Goal: Find specific page/section: Find specific page/section

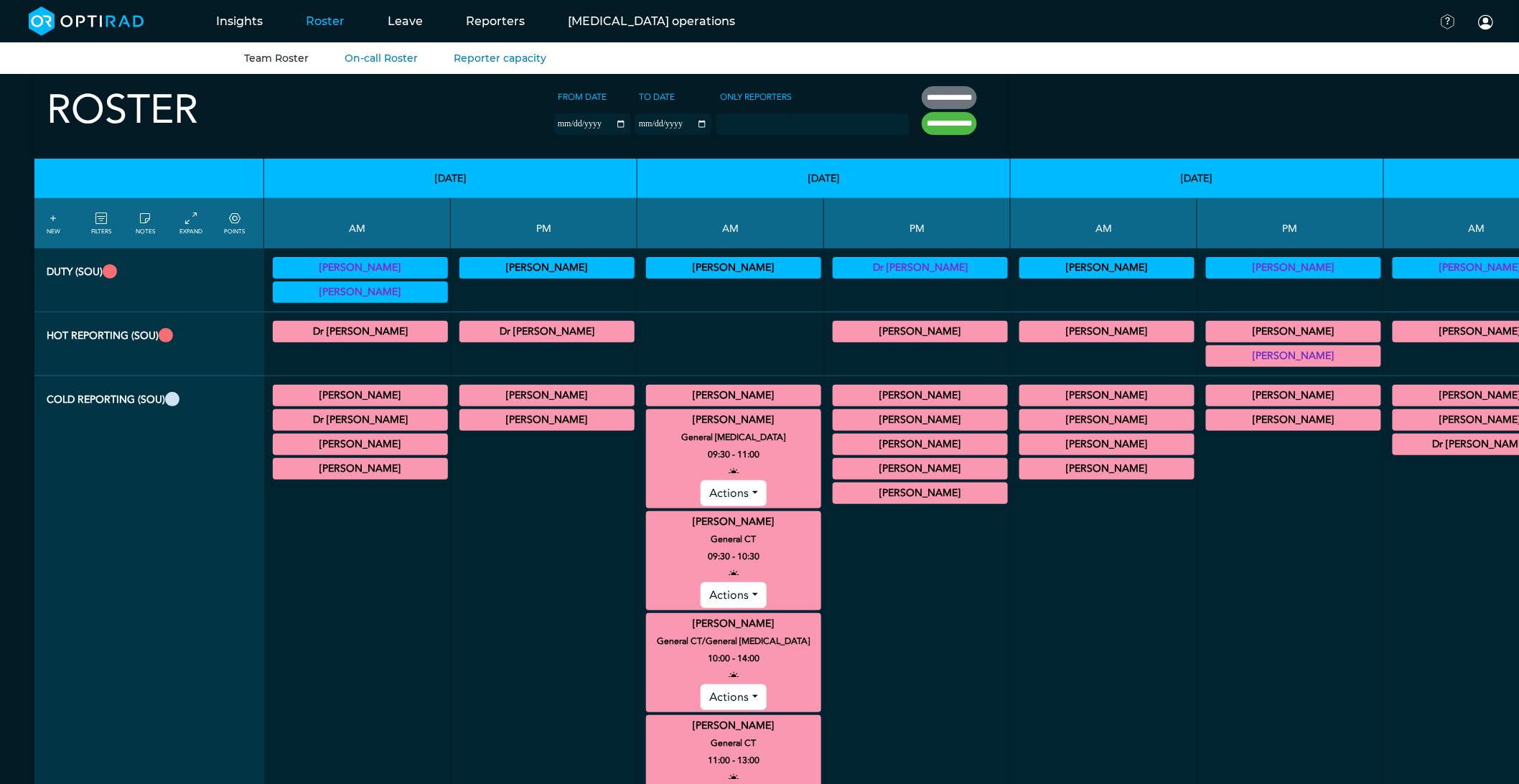
click at [648, 413] on summary "[PERSON_NAME]" at bounding box center [733, 419] width 171 height 17
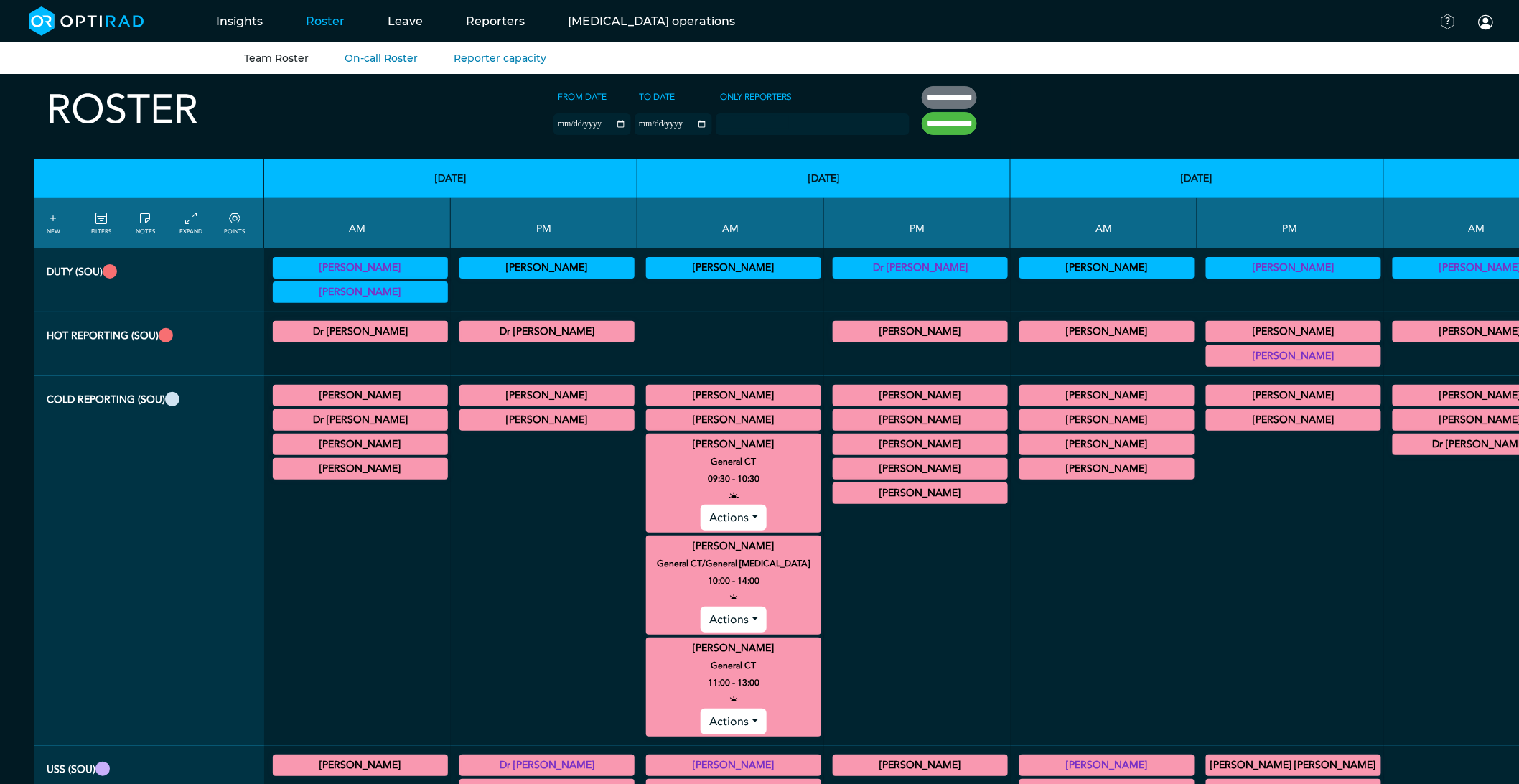
click at [648, 446] on summary "[PERSON_NAME]" at bounding box center [733, 443] width 171 height 17
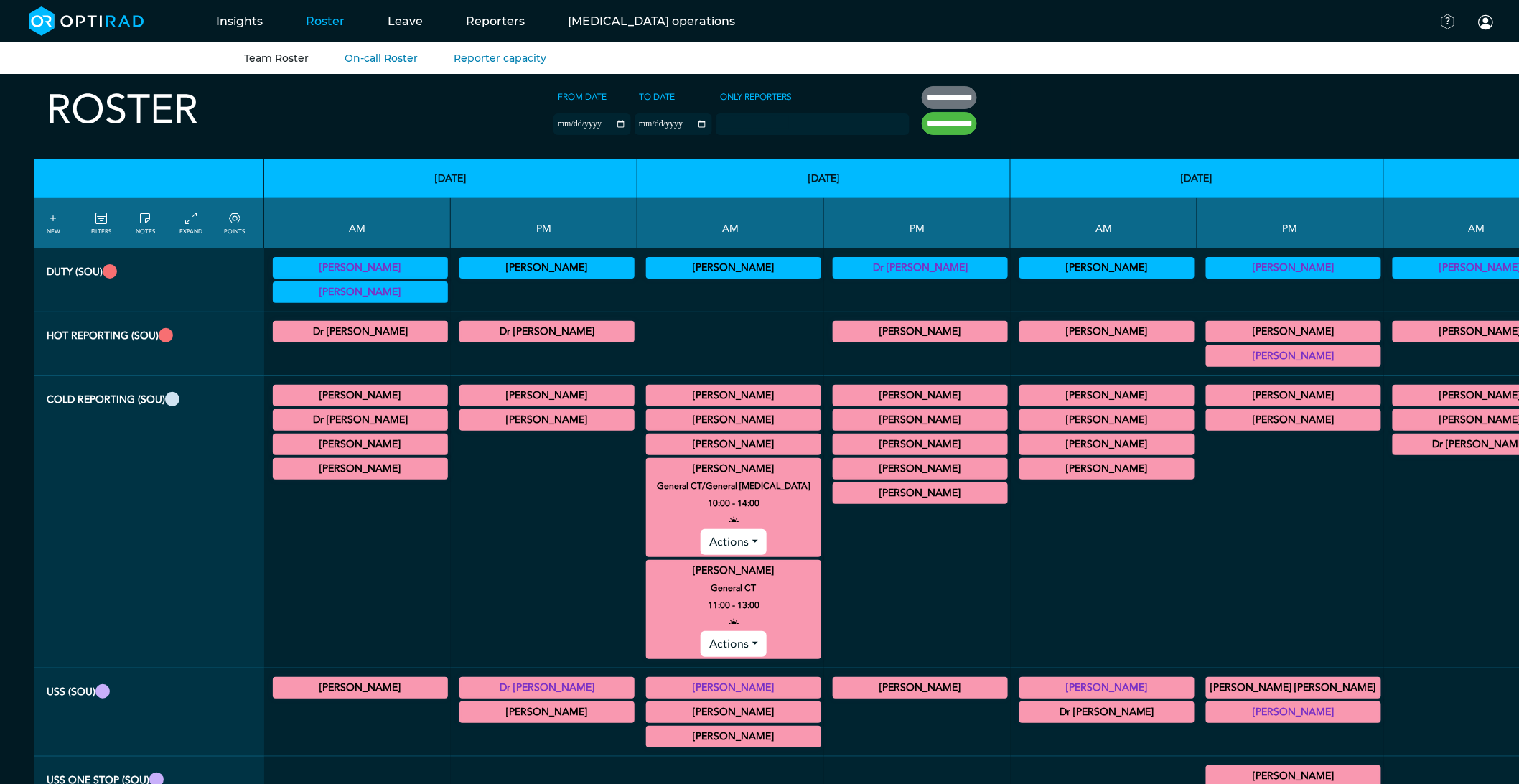
click at [648, 470] on summary "[PERSON_NAME]" at bounding box center [733, 468] width 171 height 17
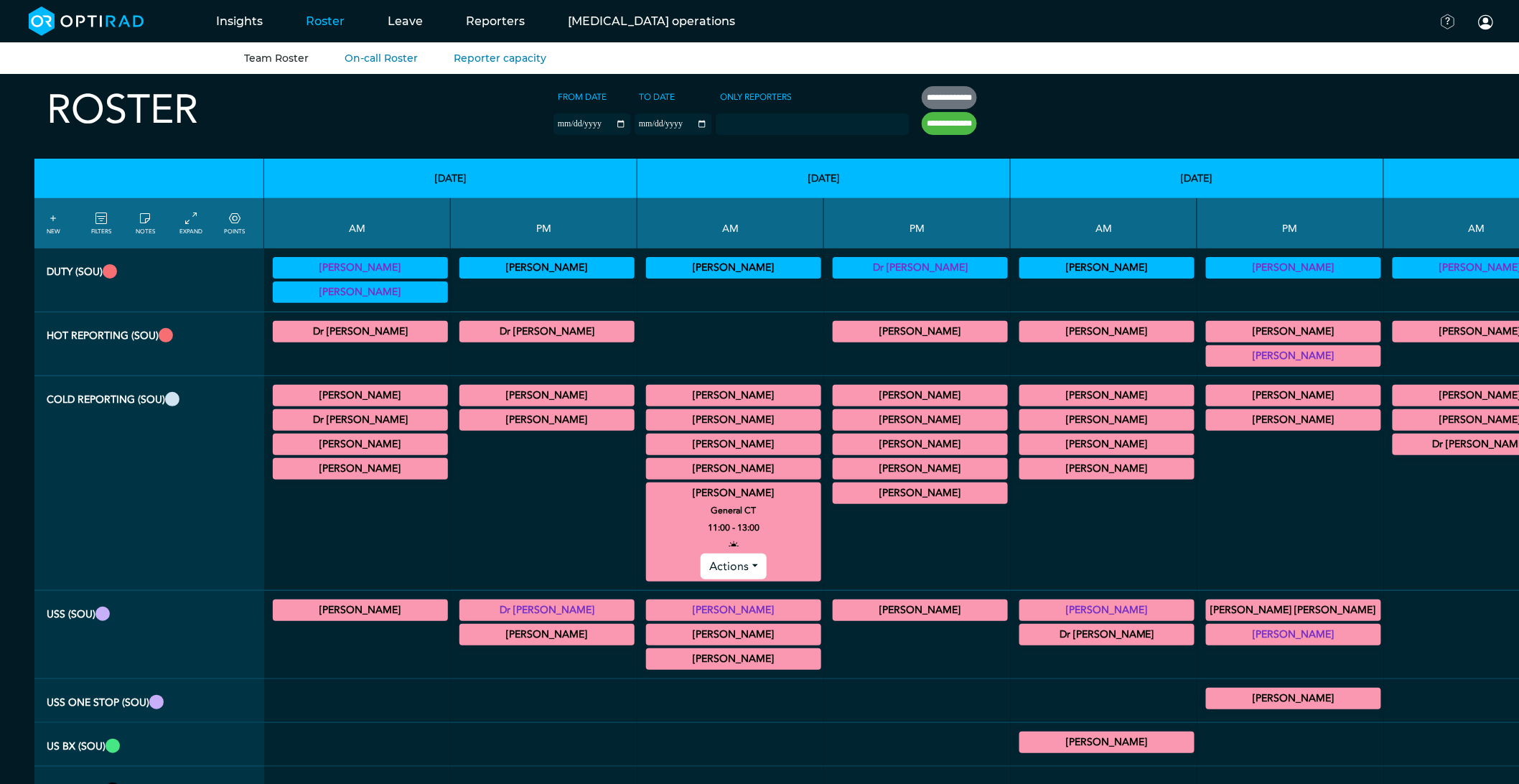
click at [648, 488] on summary "[PERSON_NAME]" at bounding box center [733, 492] width 171 height 17
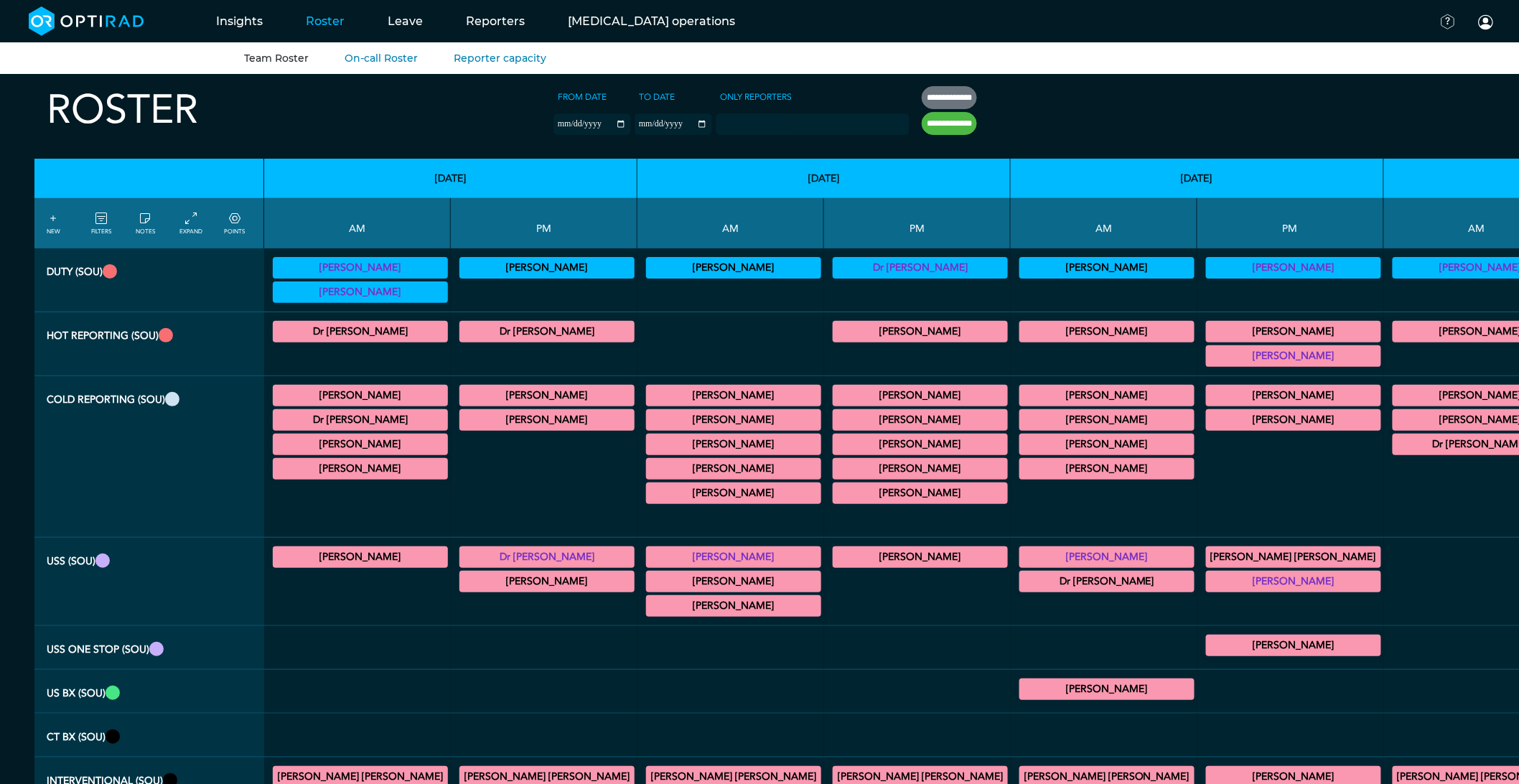
click at [644, 525] on div at bounding box center [731, 518] width 176 height 24
click at [518, 470] on td "[PERSON_NAME] General CT 14:30 - 15:30 Actions [PERSON_NAME] General [MEDICAL_D…" at bounding box center [544, 457] width 187 height 161
click at [644, 361] on div at bounding box center [731, 344] width 176 height 52
click at [648, 448] on summary "[PERSON_NAME]" at bounding box center [733, 443] width 171 height 17
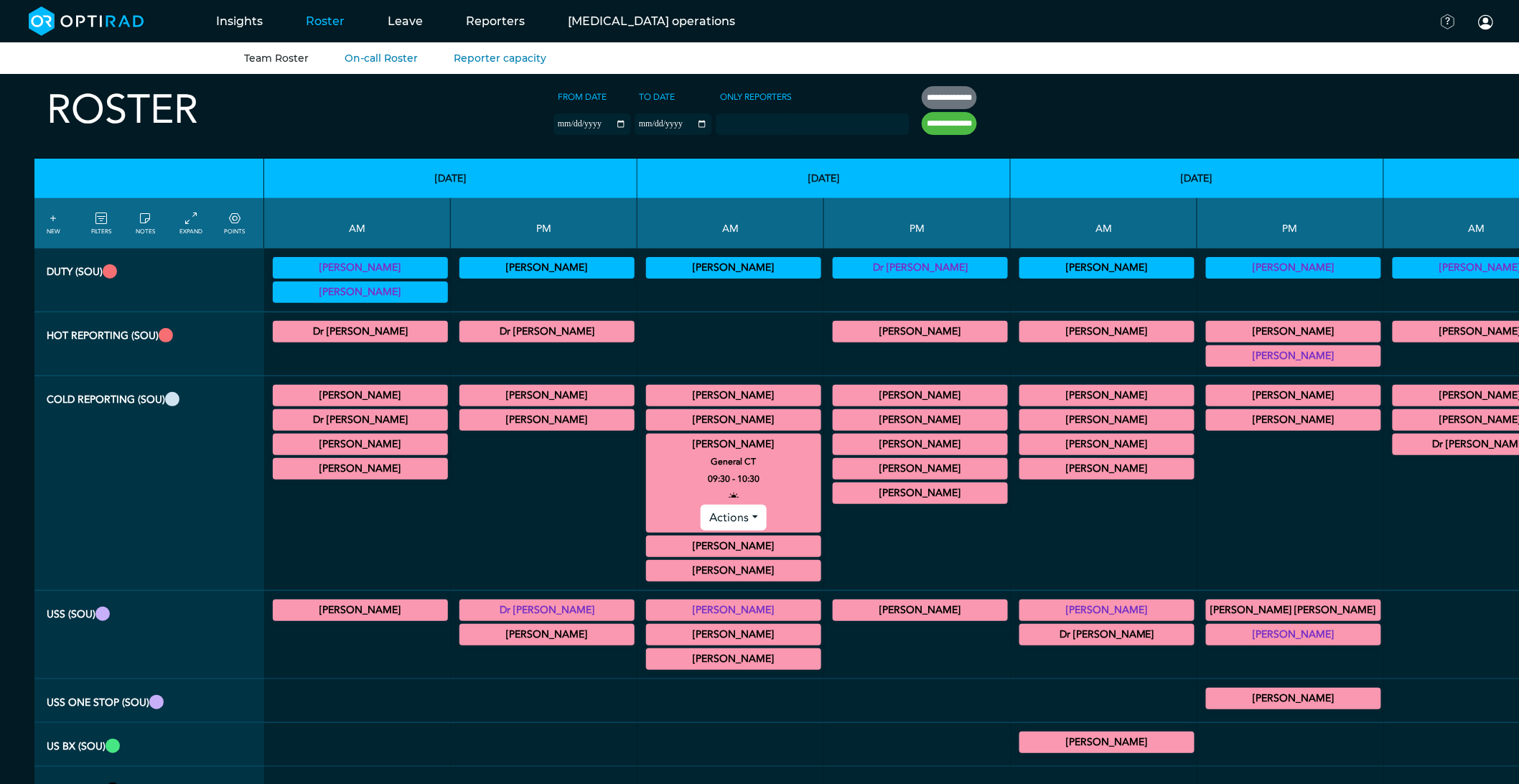
click at [648, 448] on summary "[PERSON_NAME]" at bounding box center [733, 443] width 171 height 17
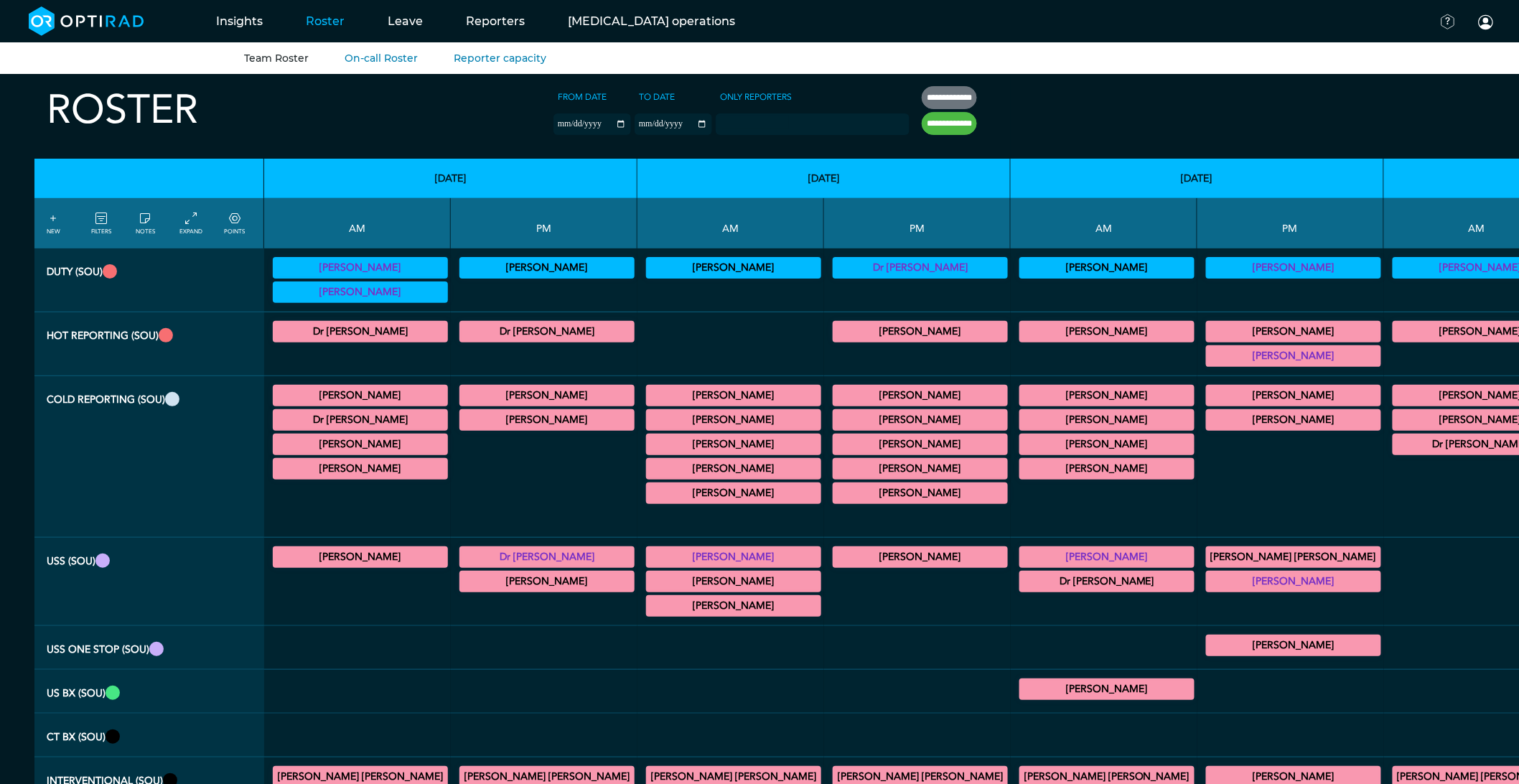
click at [648, 446] on summary "[PERSON_NAME]" at bounding box center [733, 443] width 171 height 17
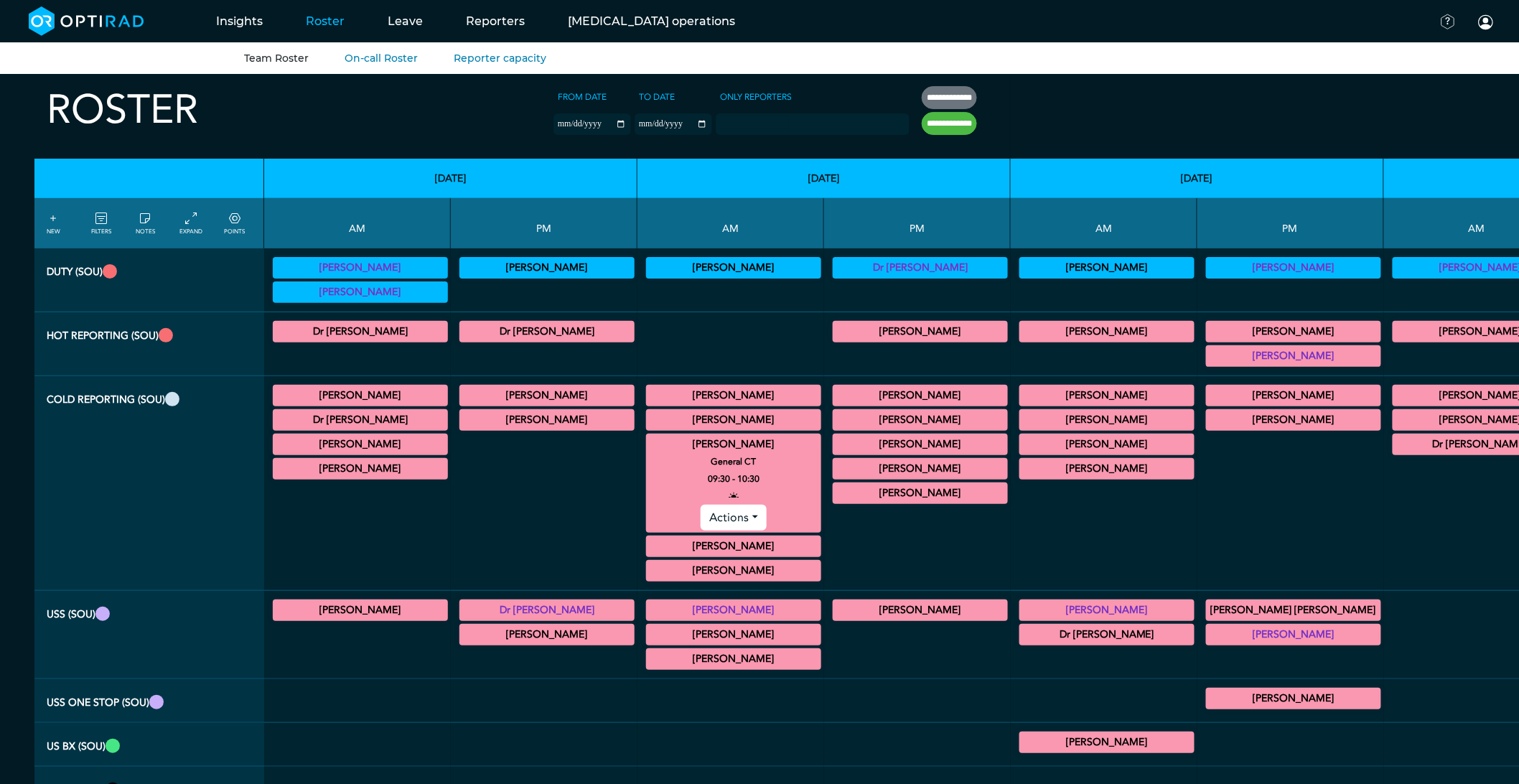
click at [648, 446] on summary "[PERSON_NAME]" at bounding box center [733, 443] width 171 height 17
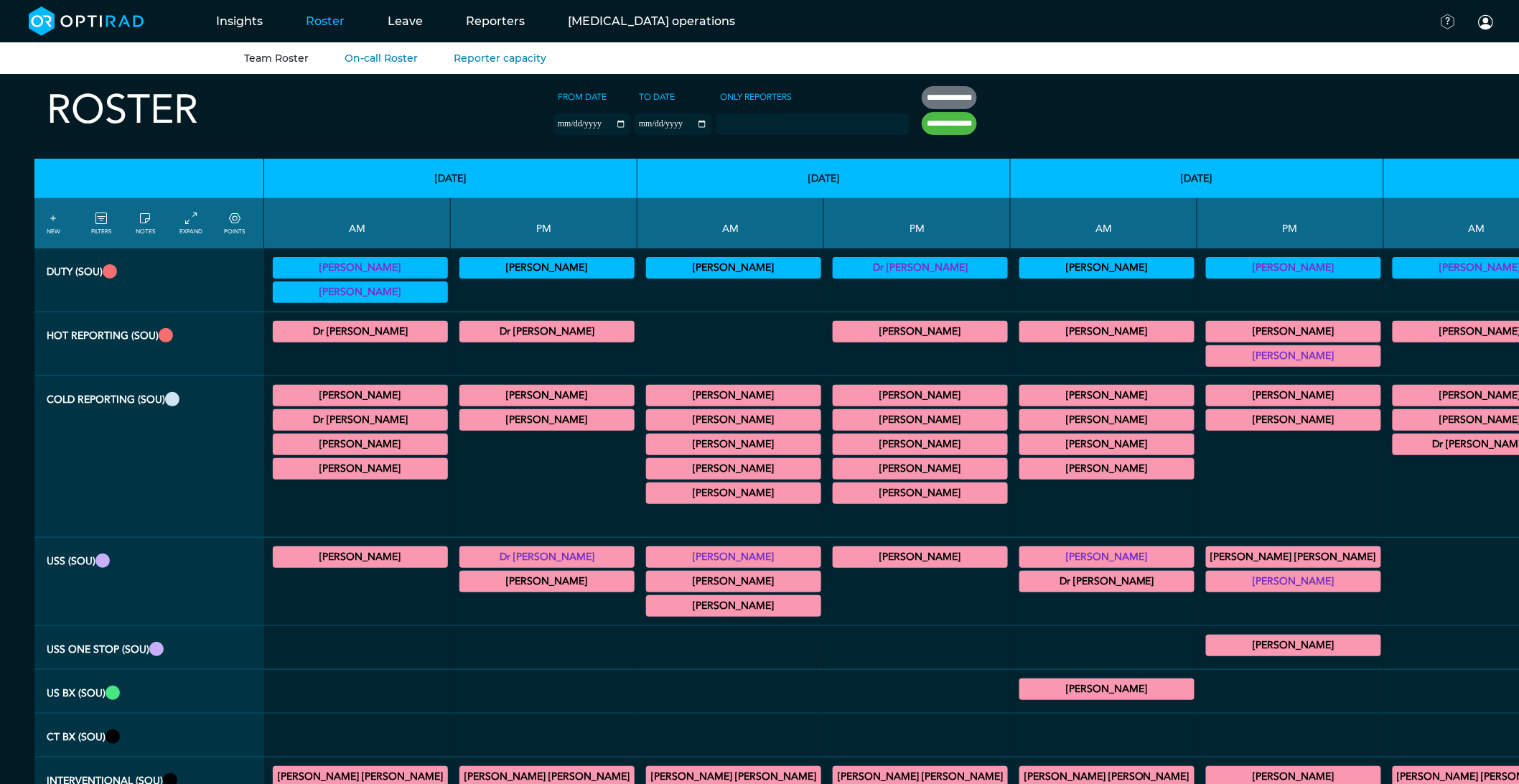
click at [648, 472] on summary "[PERSON_NAME]" at bounding box center [733, 468] width 171 height 17
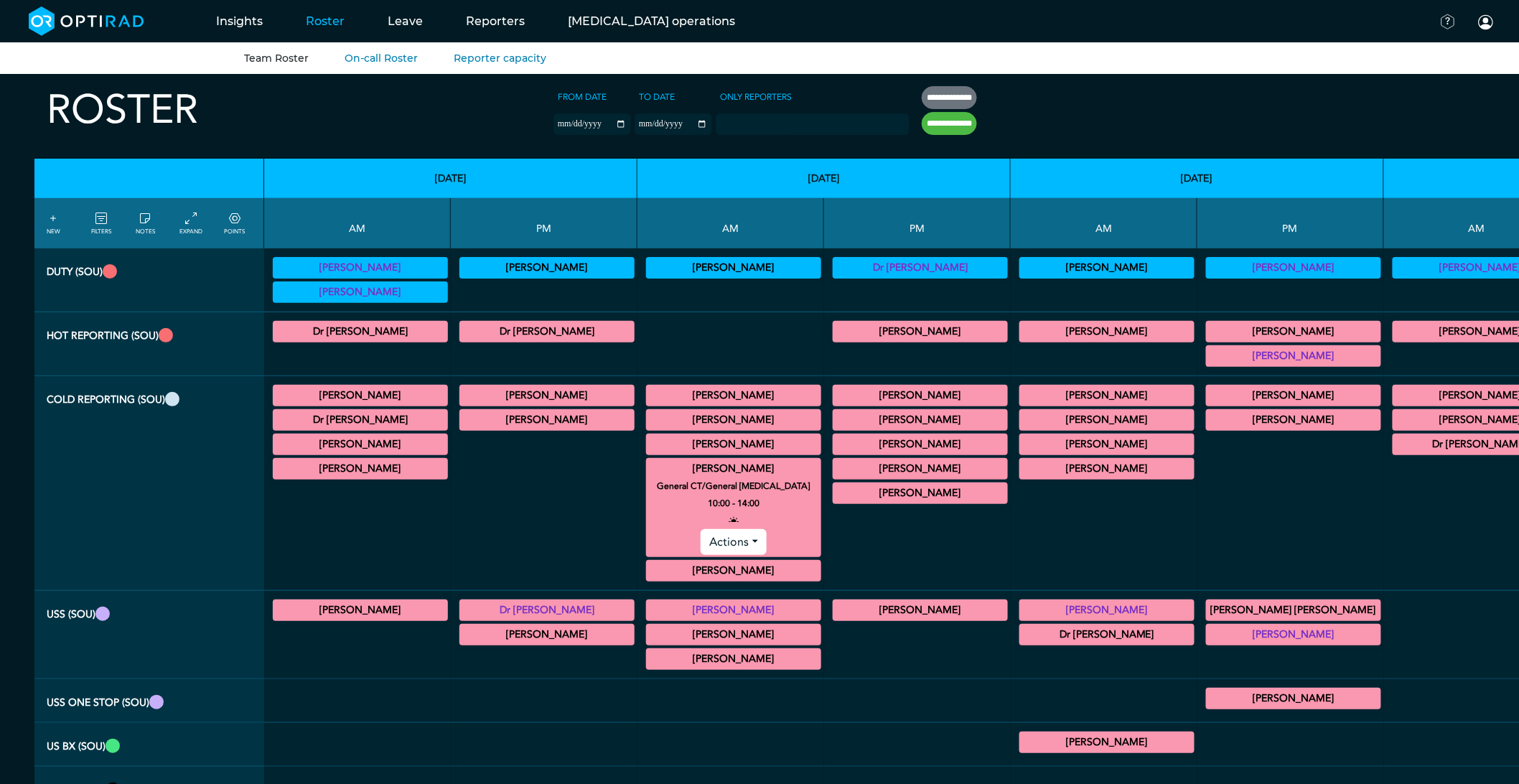
click at [648, 465] on summary "[PERSON_NAME]" at bounding box center [733, 468] width 171 height 17
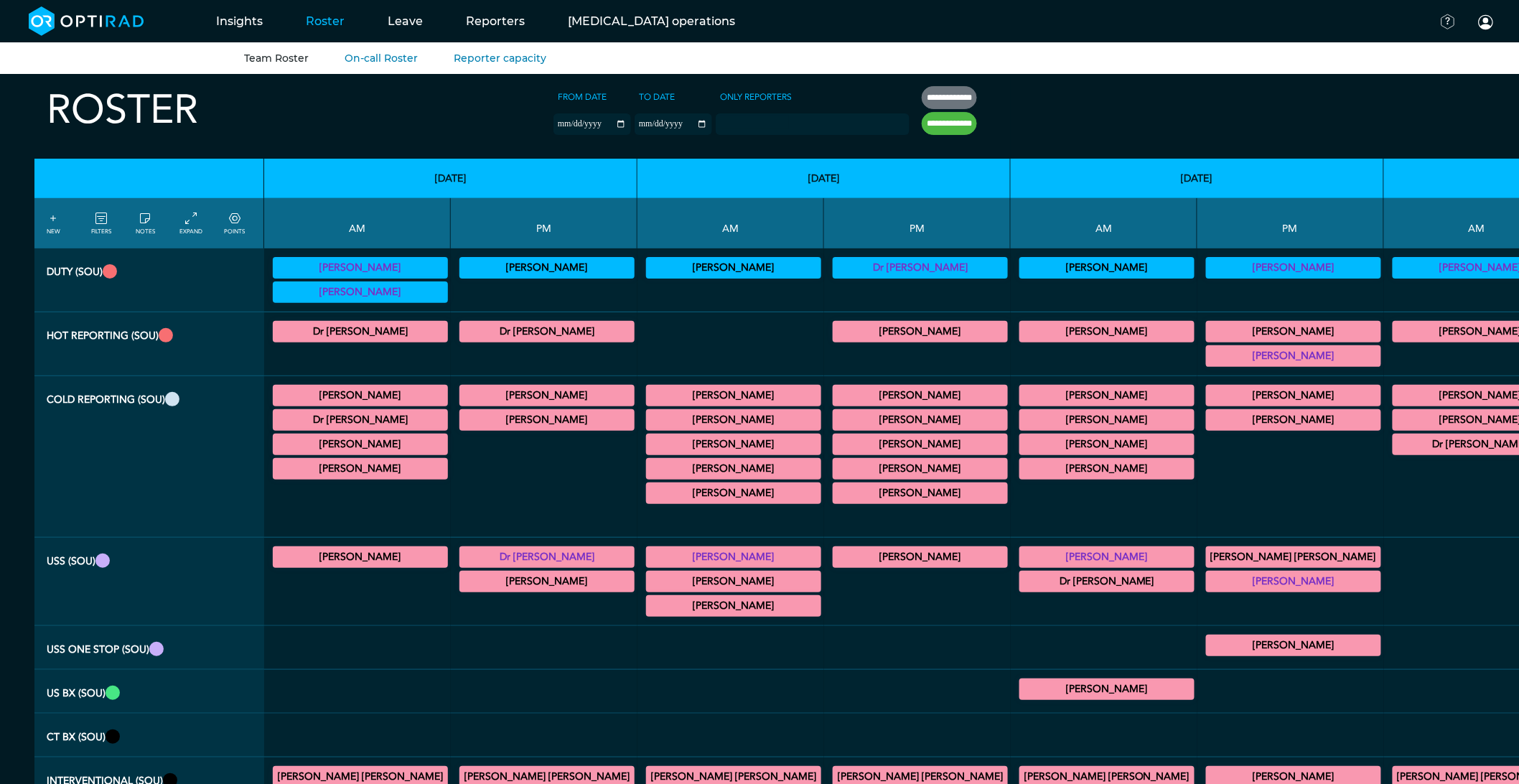
click at [648, 474] on summary "[PERSON_NAME]" at bounding box center [733, 468] width 171 height 17
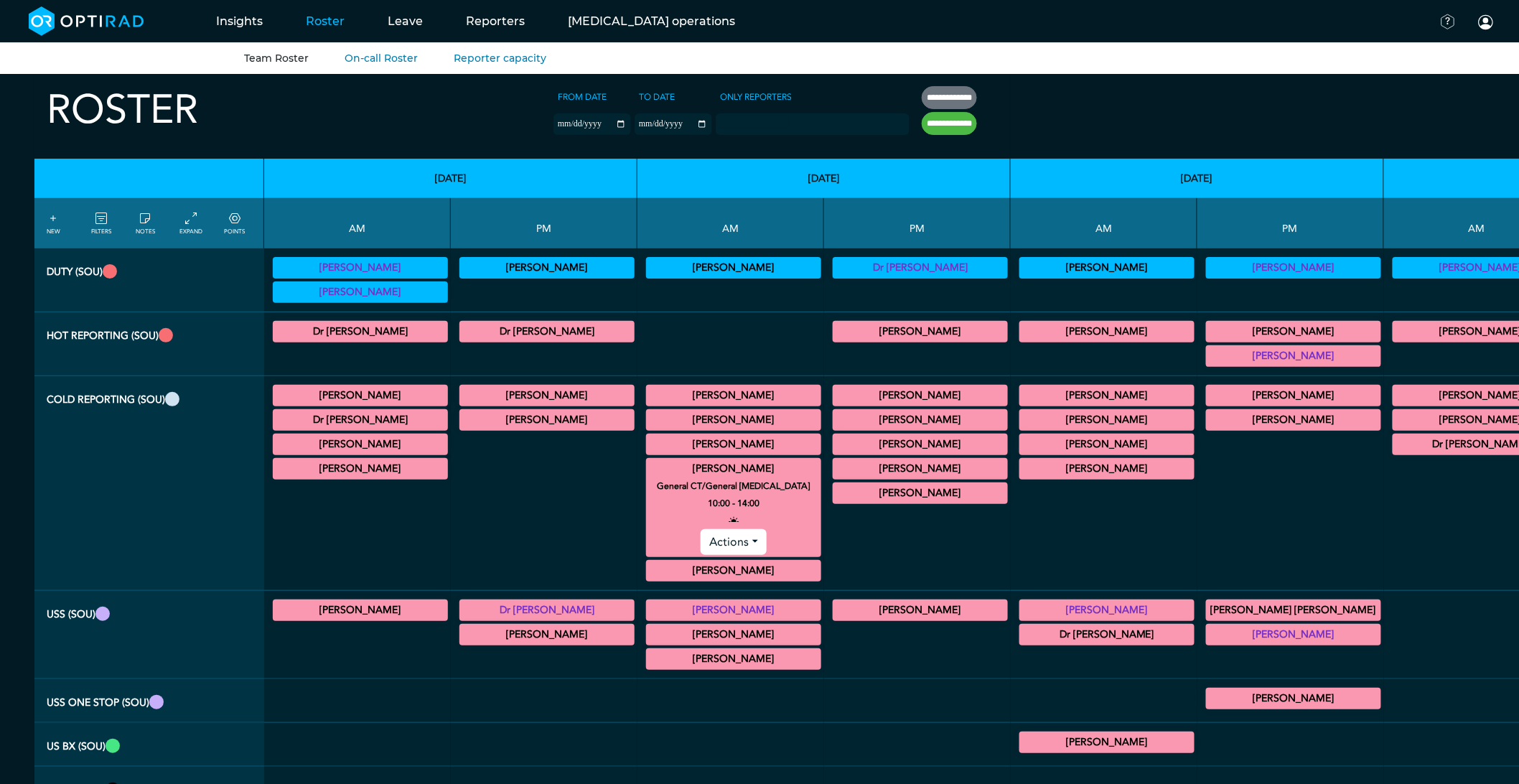
click at [648, 452] on summary "[PERSON_NAME]" at bounding box center [733, 443] width 171 height 17
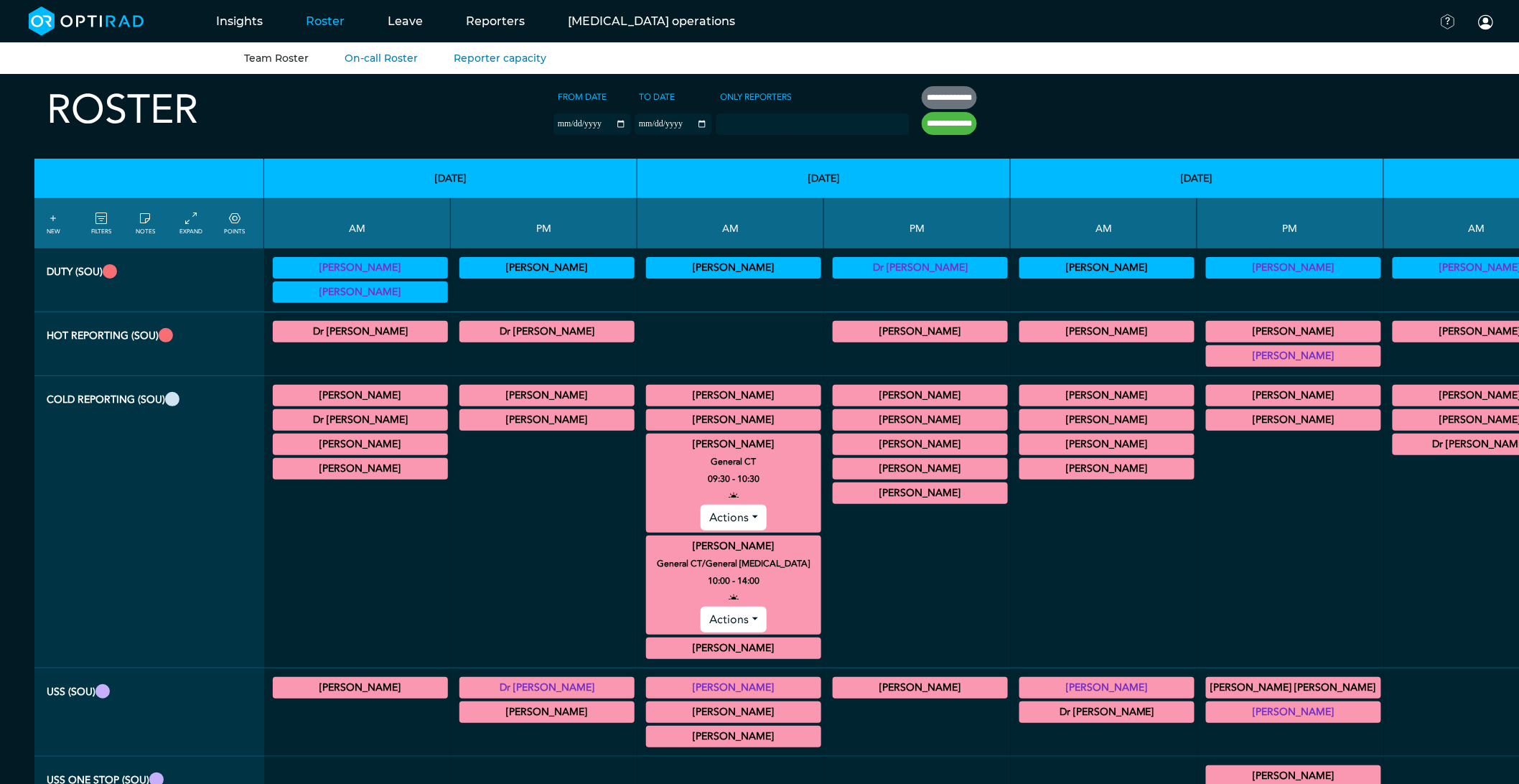
click at [648, 452] on summary "[PERSON_NAME]" at bounding box center [733, 443] width 171 height 17
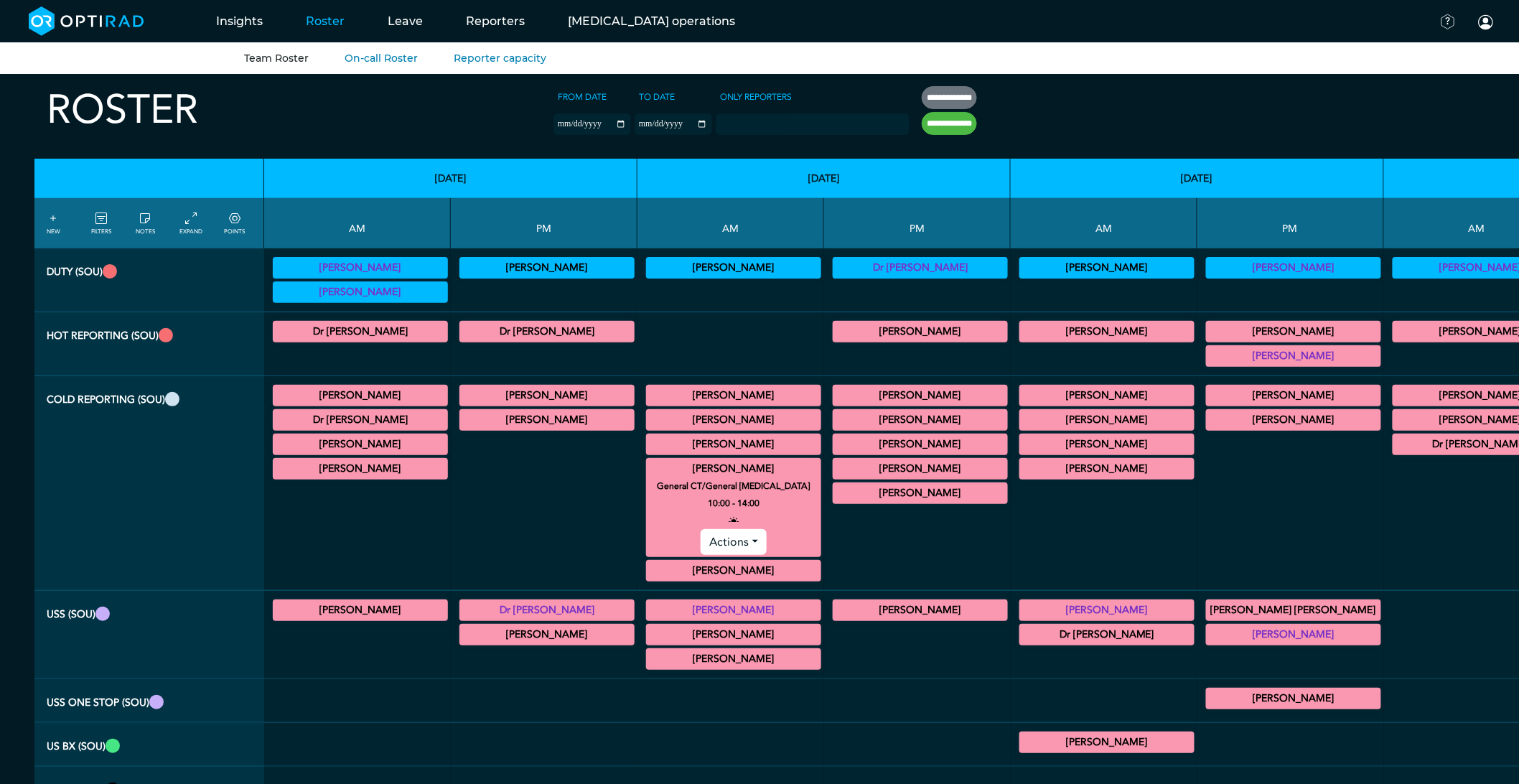
click at [648, 465] on summary "[PERSON_NAME]" at bounding box center [733, 468] width 171 height 17
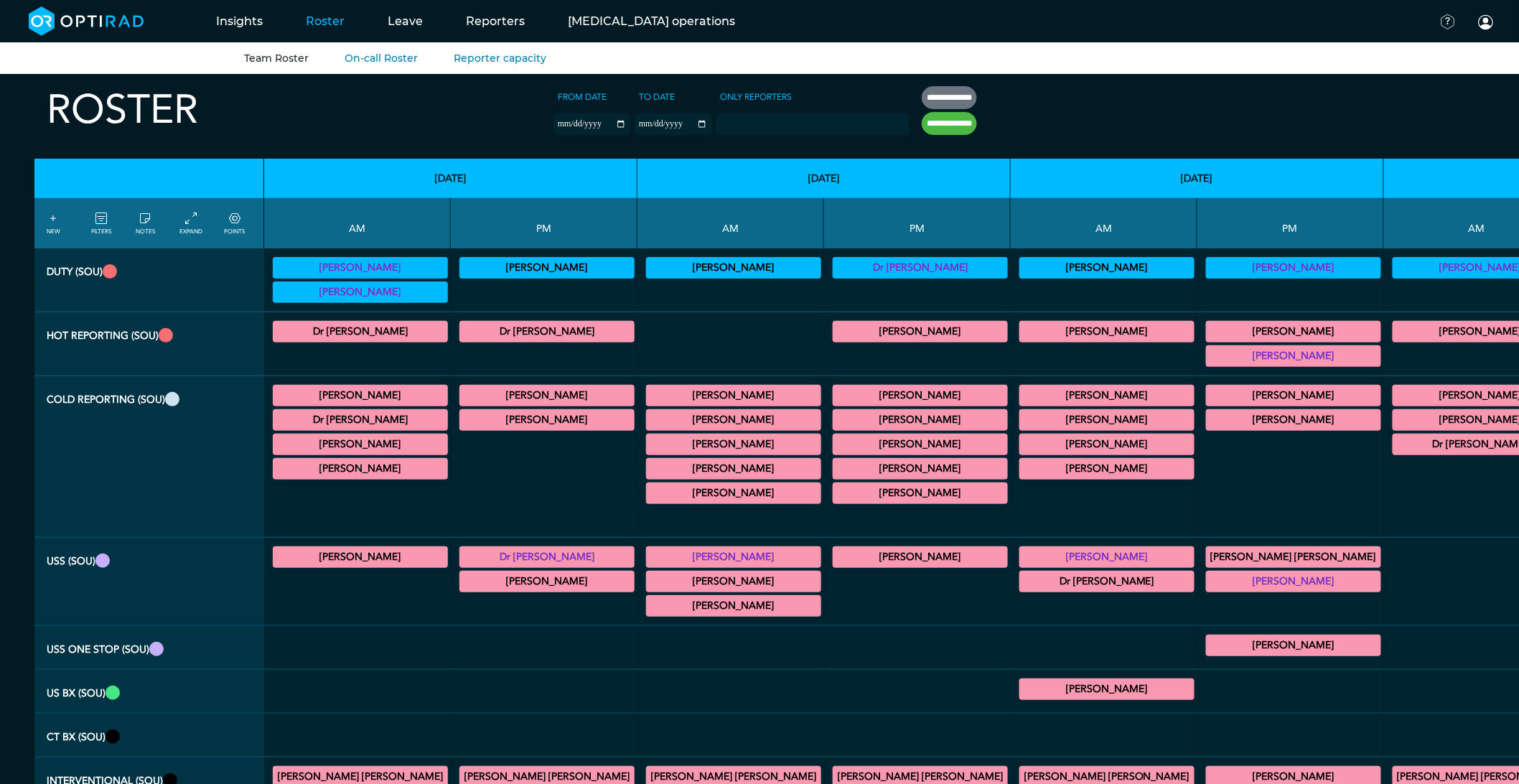
click at [648, 419] on summary "[PERSON_NAME]" at bounding box center [733, 419] width 171 height 17
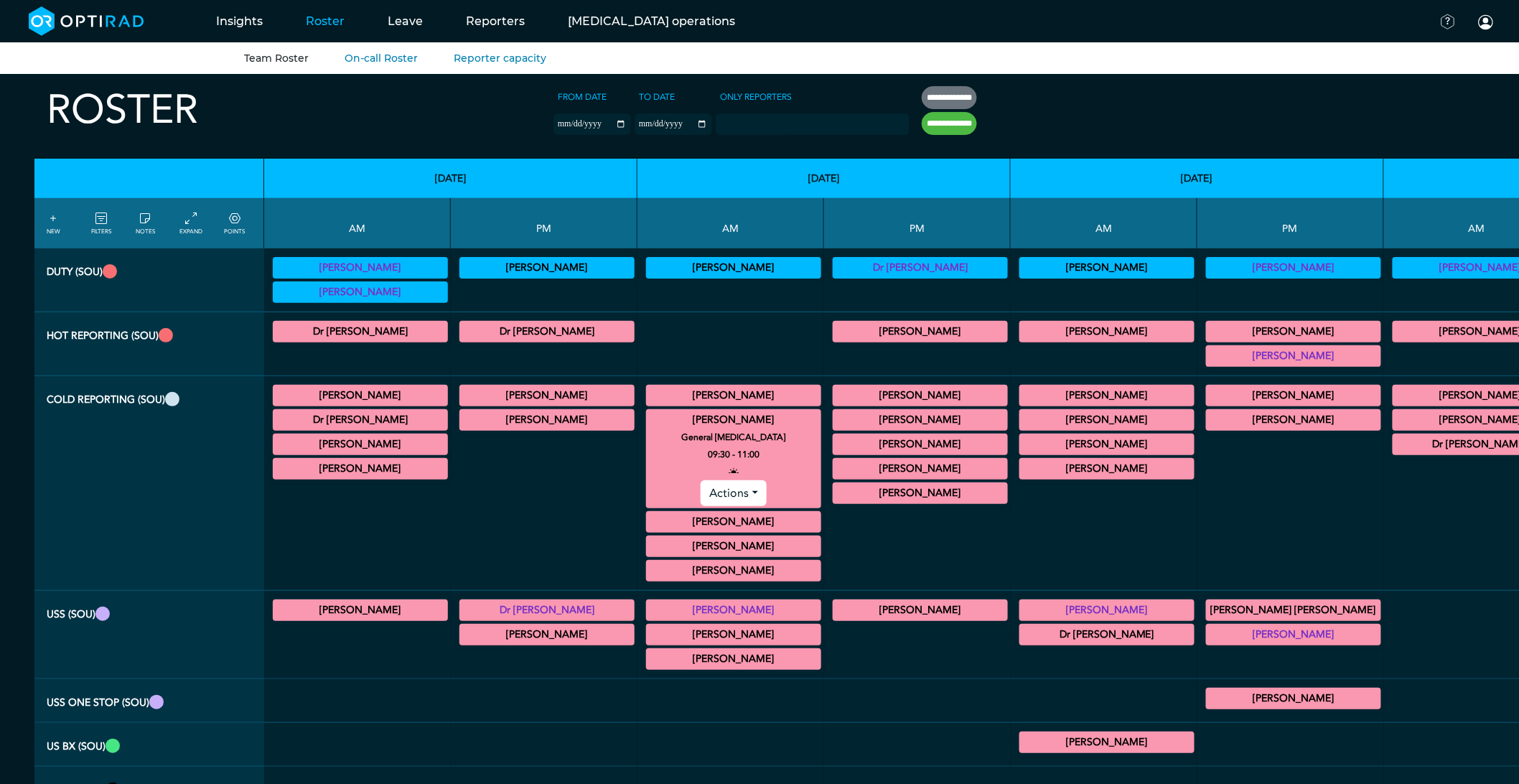
click at [648, 419] on summary "[PERSON_NAME]" at bounding box center [733, 419] width 171 height 17
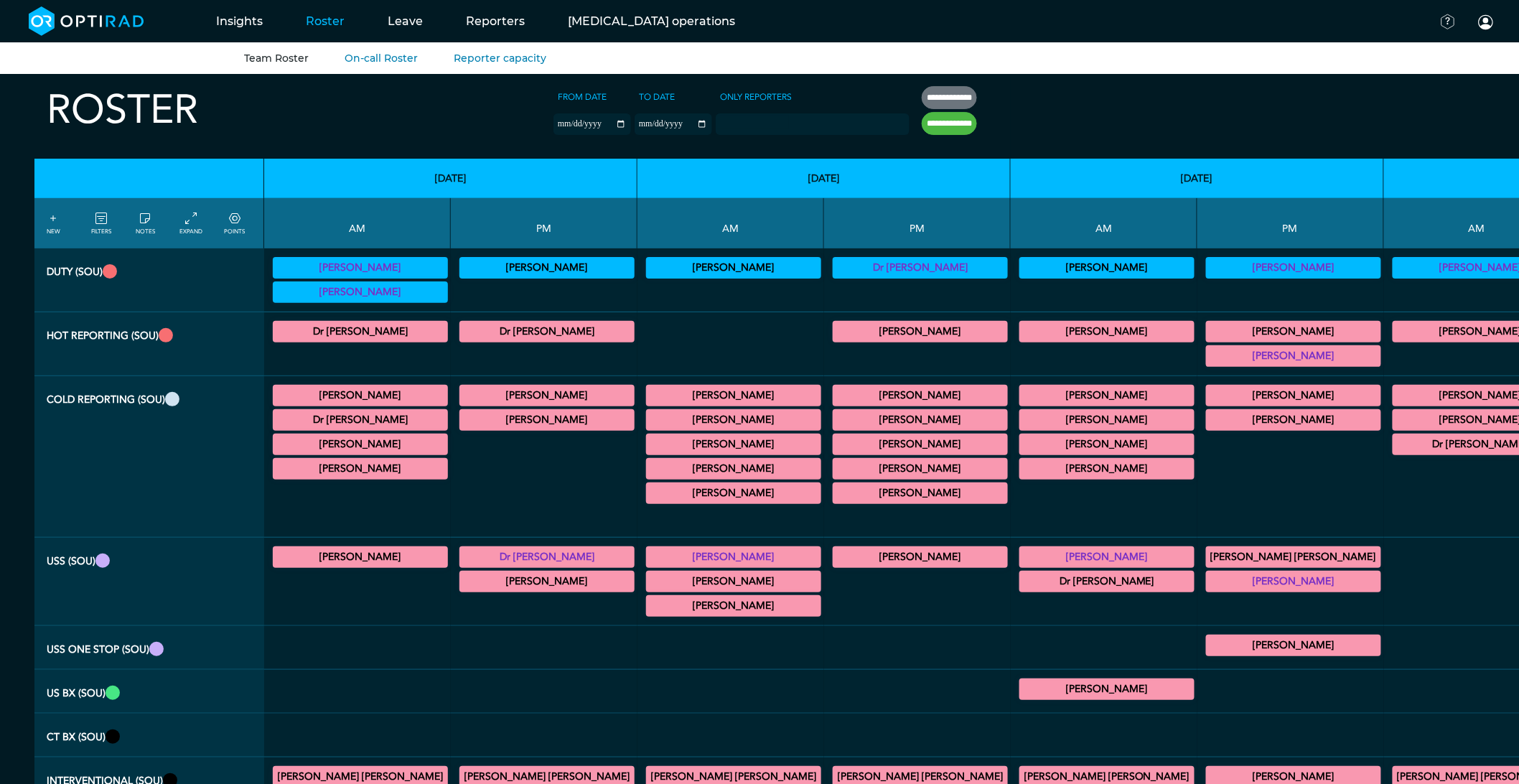
click at [648, 453] on summary "[PERSON_NAME]" at bounding box center [733, 443] width 171 height 17
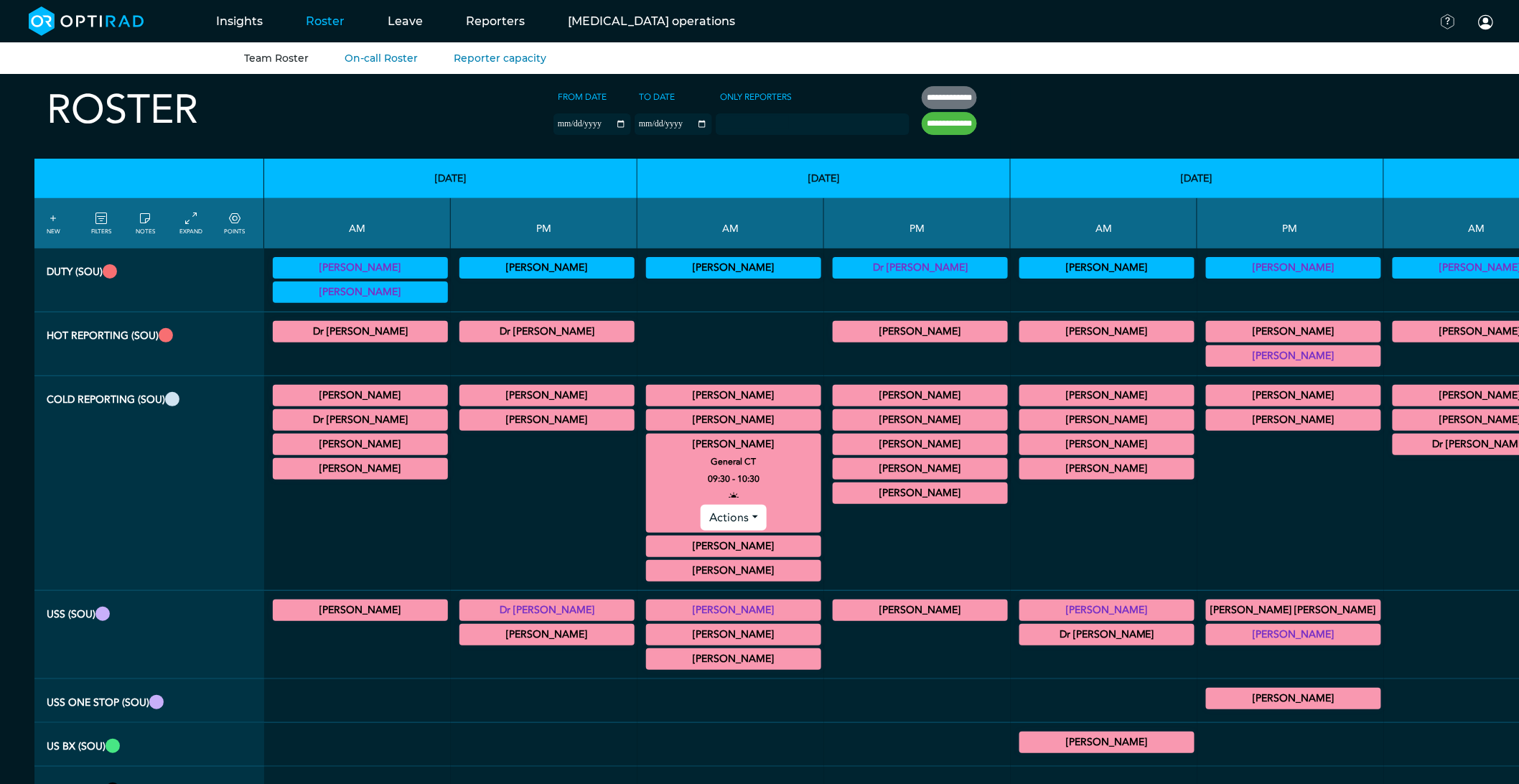
click at [648, 447] on summary "[PERSON_NAME]" at bounding box center [733, 443] width 171 height 17
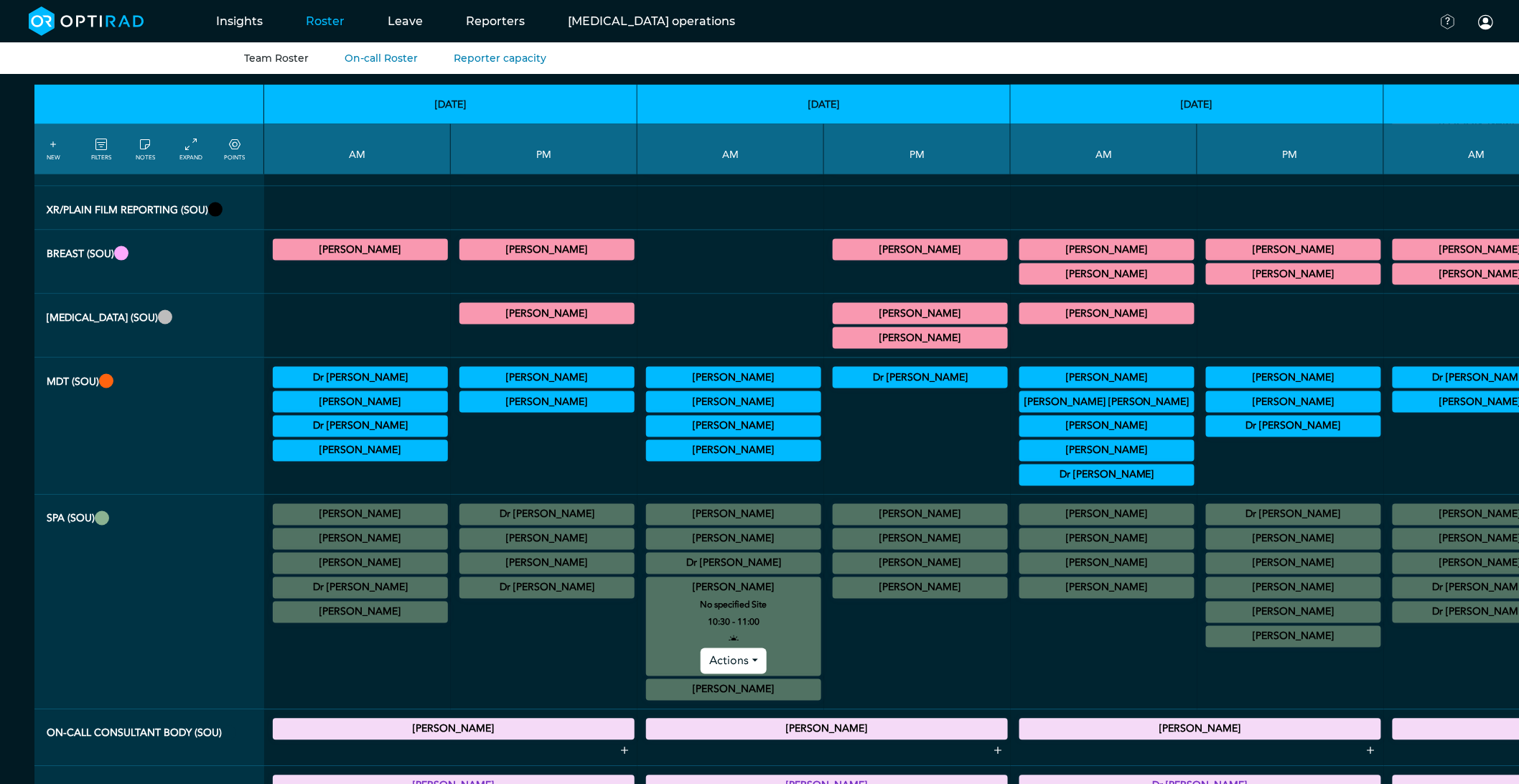
scroll to position [877, 0]
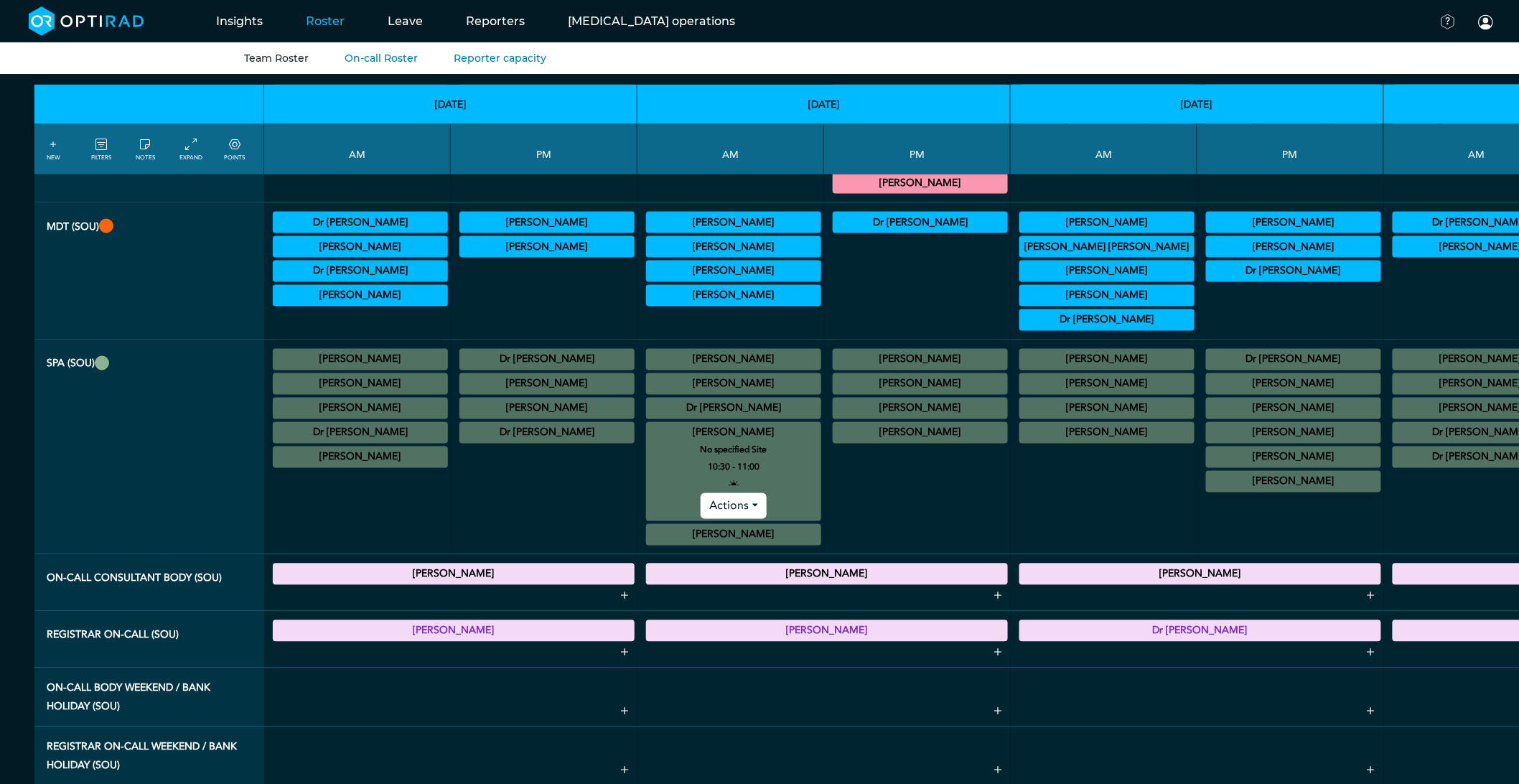
click at [648, 441] on summary "[PERSON_NAME]" at bounding box center [733, 432] width 171 height 17
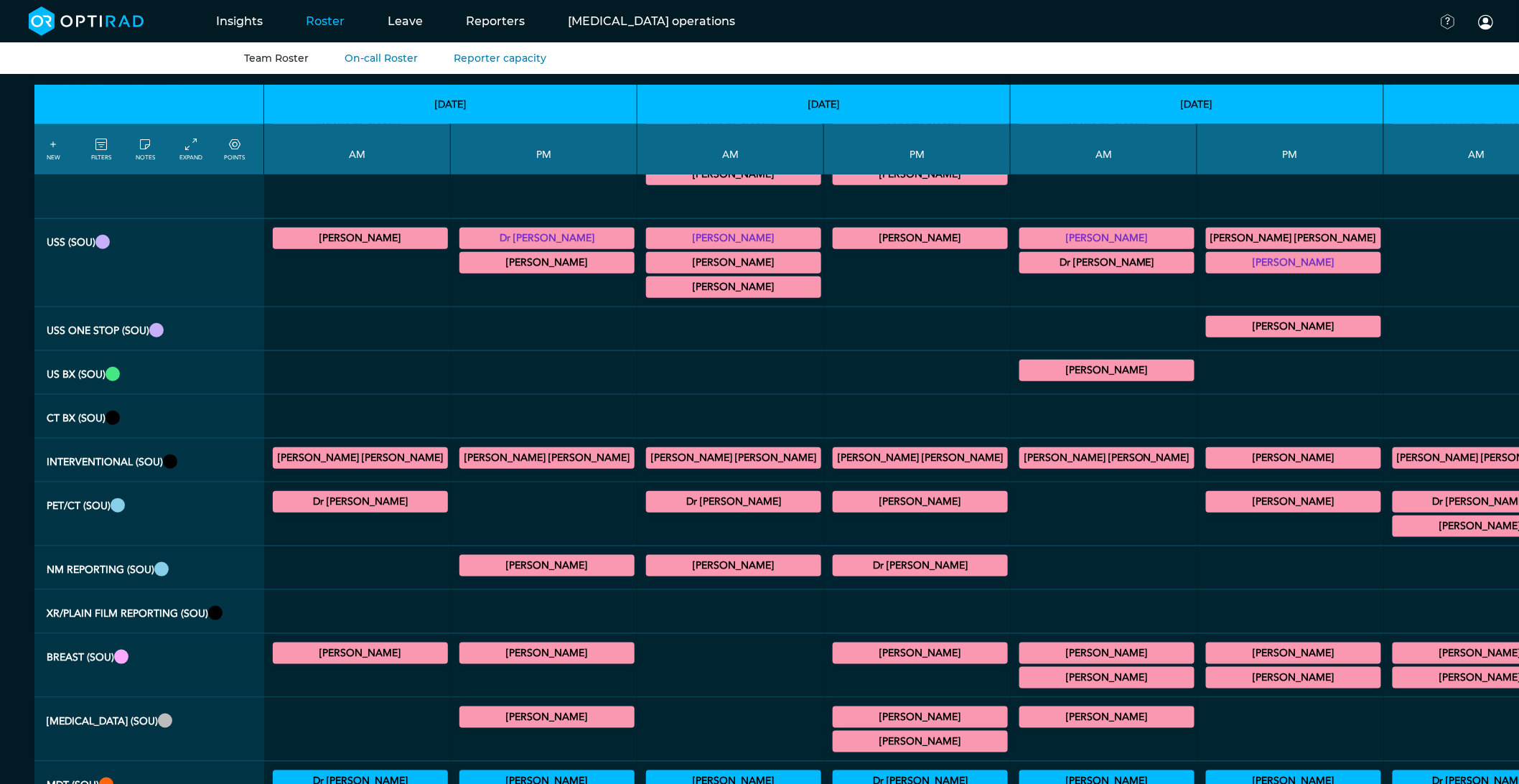
scroll to position [0, 0]
